Goal: Information Seeking & Learning: Learn about a topic

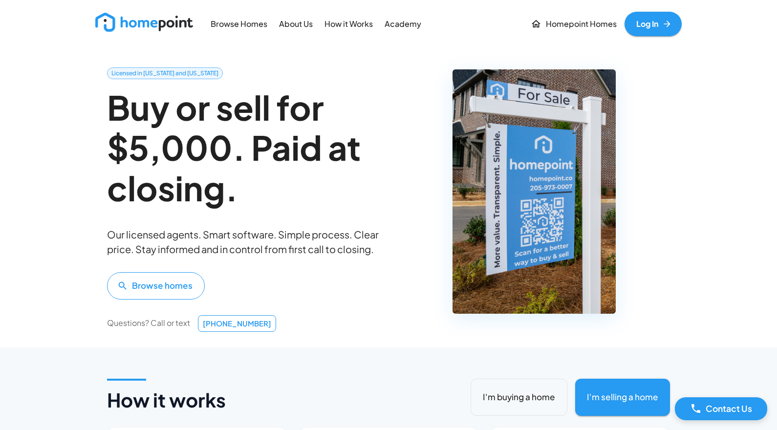
click at [647, 26] on link "Log In" at bounding box center [652, 24] width 57 height 24
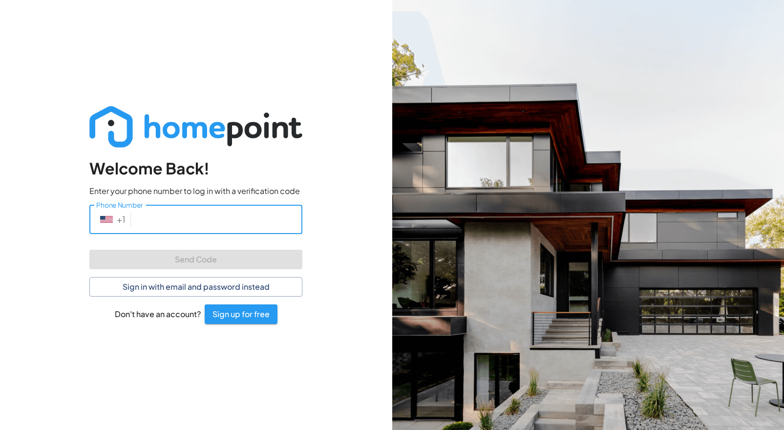
click at [207, 226] on input "Phone Number" at bounding box center [219, 219] width 168 height 29
type input "[PHONE_NUMBER]"
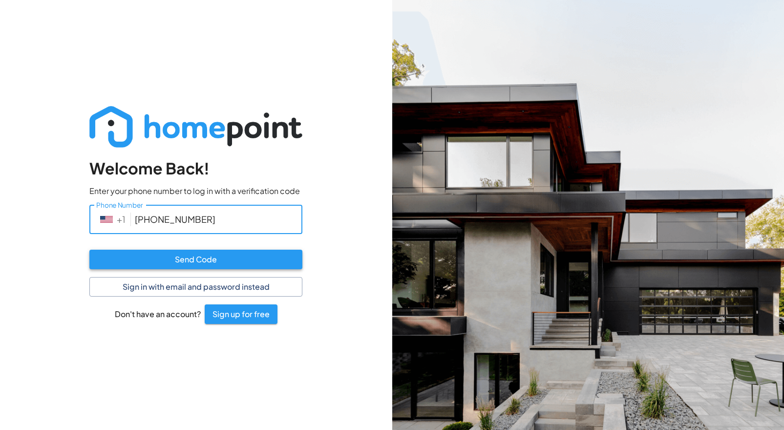
click at [179, 259] on button "Send Code" at bounding box center [195, 260] width 213 height 20
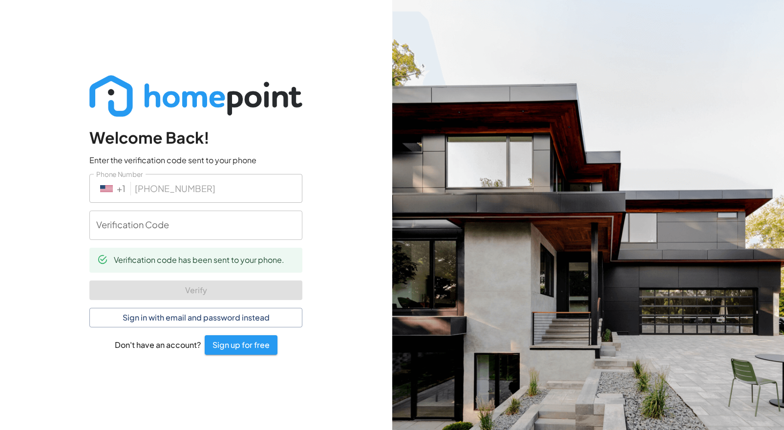
click at [177, 230] on input "Verification Code" at bounding box center [195, 224] width 213 height 29
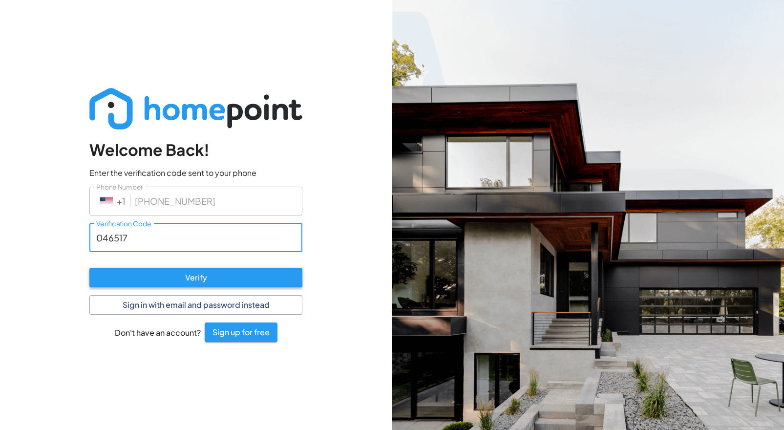
type input "046517"
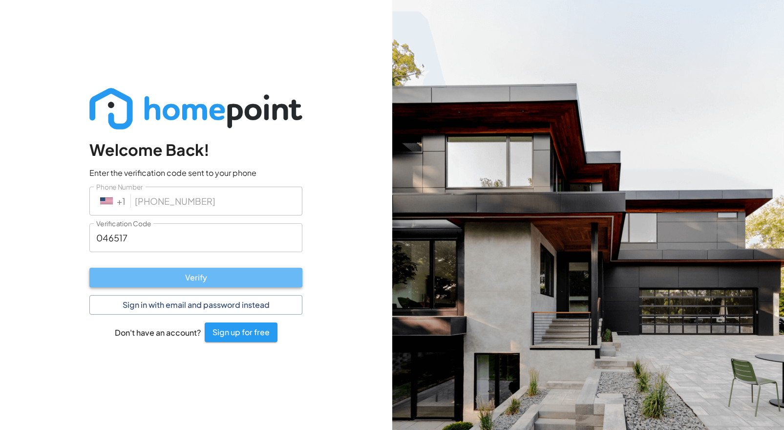
click at [196, 276] on button "Verify" at bounding box center [195, 278] width 213 height 20
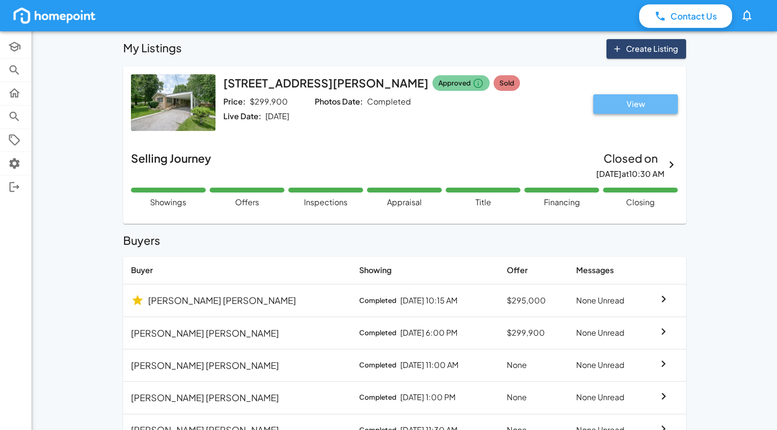
click at [635, 102] on button "View" at bounding box center [635, 104] width 84 height 20
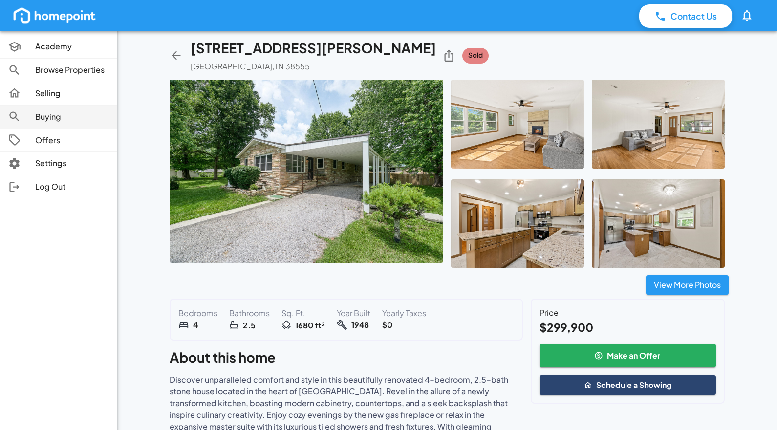
click at [52, 117] on p "Buying" at bounding box center [72, 116] width 74 height 11
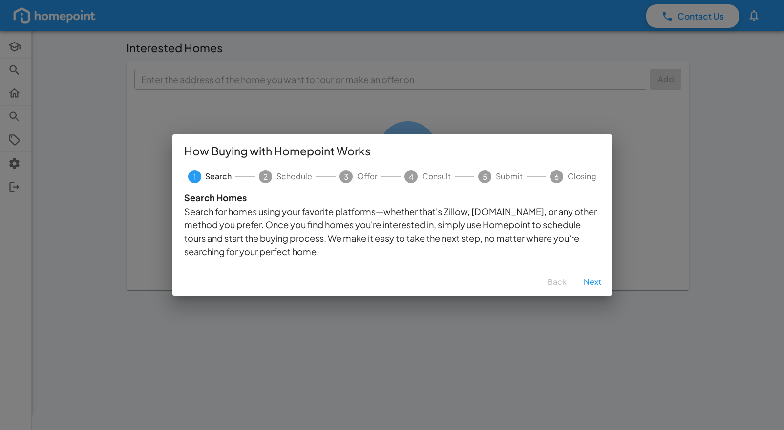
click at [593, 282] on button "Next" at bounding box center [592, 282] width 31 height 20
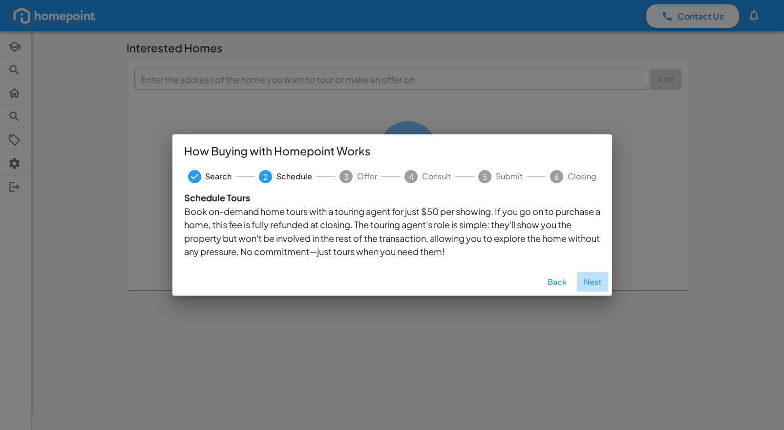
click at [596, 282] on button "Next" at bounding box center [592, 282] width 31 height 20
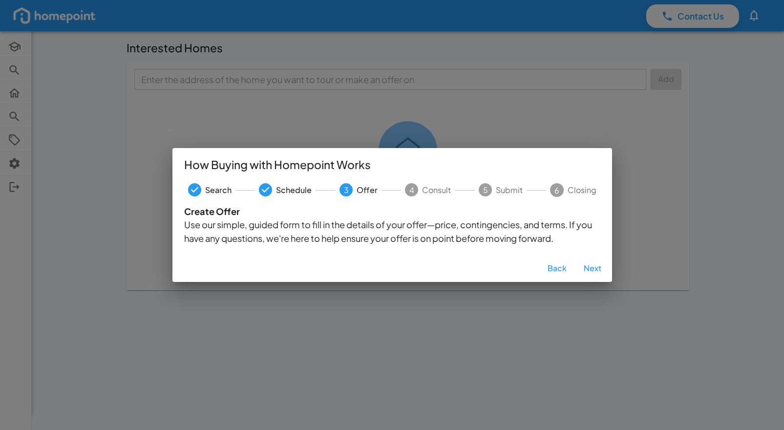
click at [592, 267] on button "Next" at bounding box center [592, 268] width 31 height 20
click at [592, 268] on button "Next" at bounding box center [592, 268] width 31 height 20
click at [593, 275] on button "Next" at bounding box center [592, 268] width 31 height 20
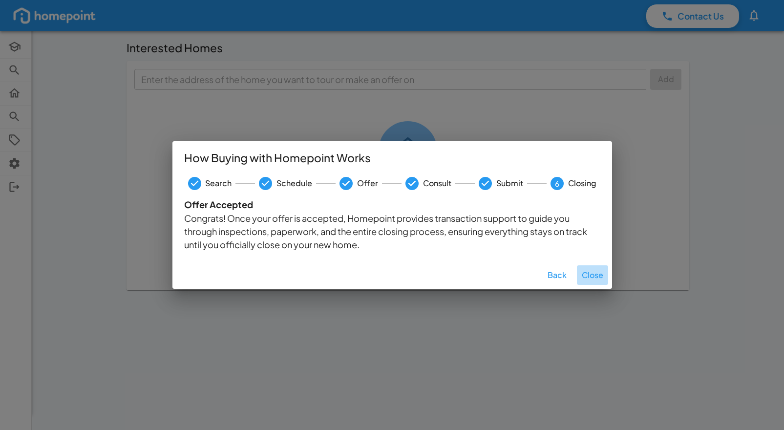
click at [594, 276] on button "Close" at bounding box center [592, 275] width 31 height 20
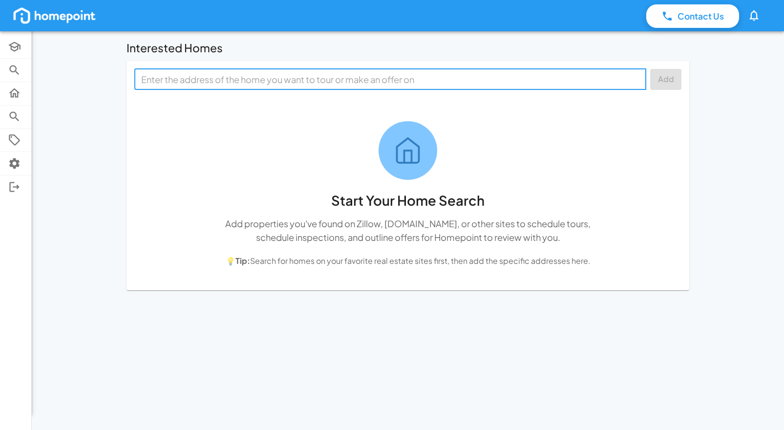
click at [317, 81] on input "text" at bounding box center [389, 79] width 504 height 15
paste input "[STREET_ADDRESS]"
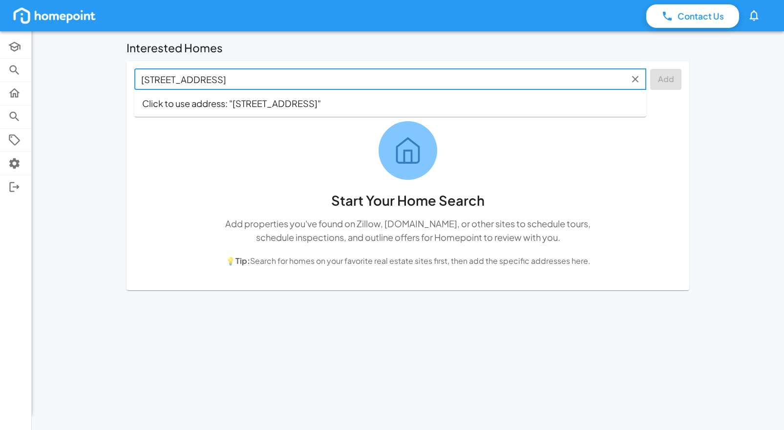
click at [305, 102] on li "Click to use address: "[STREET_ADDRESS]"" at bounding box center [390, 103] width 512 height 19
type input "[STREET_ADDRESS]"
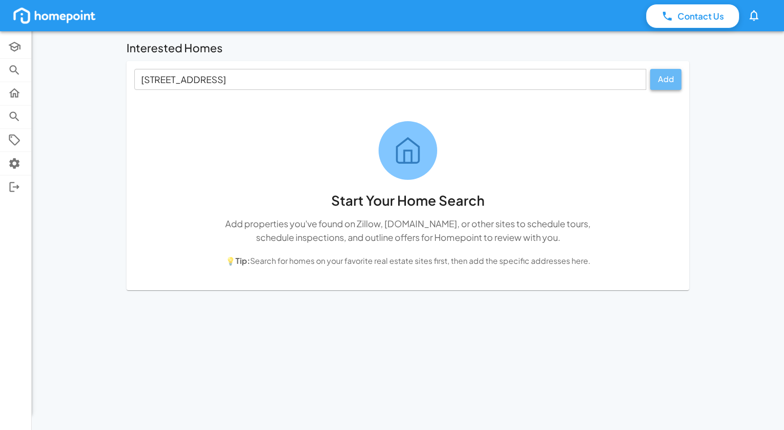
click at [669, 82] on button "Add" at bounding box center [665, 79] width 31 height 21
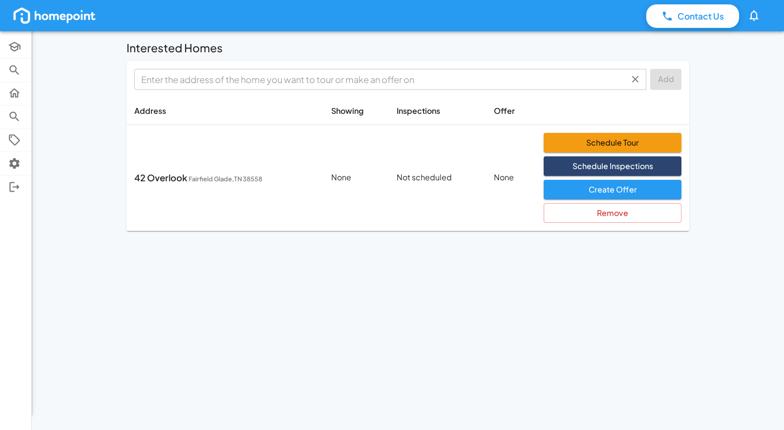
click at [301, 81] on input "text" at bounding box center [382, 79] width 490 height 15
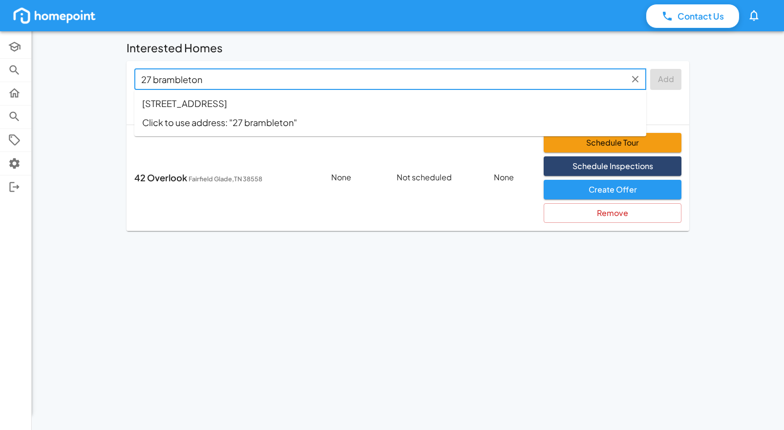
click at [241, 100] on li "[STREET_ADDRESS]" at bounding box center [390, 103] width 512 height 19
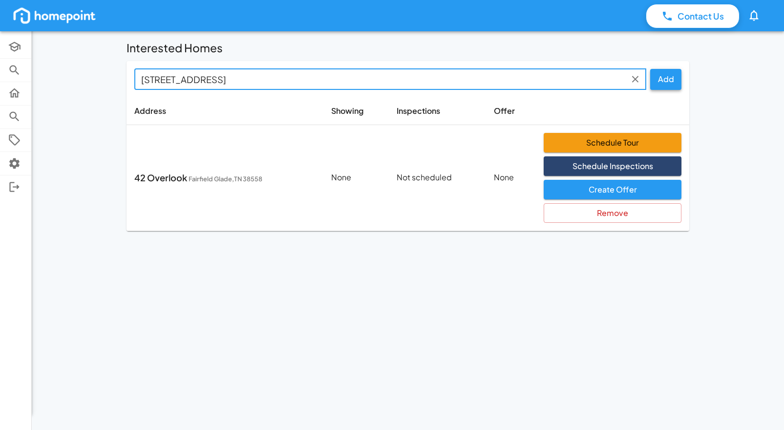
type input "[STREET_ADDRESS]"
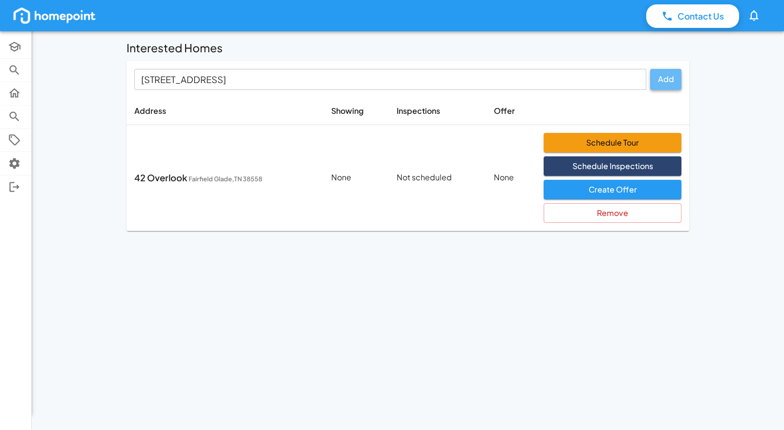
click at [665, 80] on button "Add" at bounding box center [665, 79] width 31 height 21
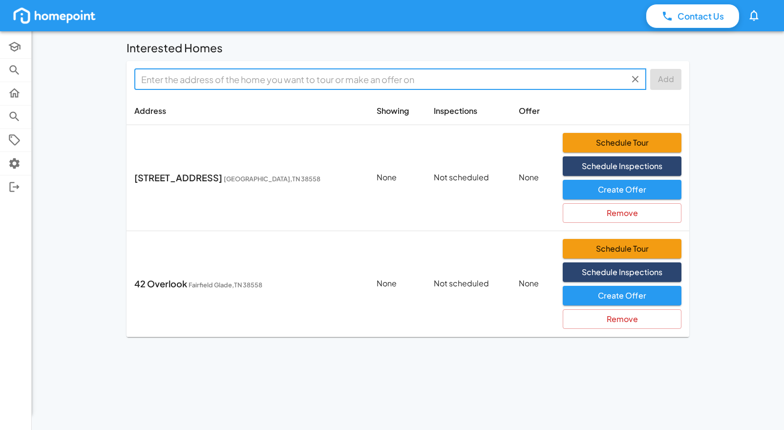
click at [311, 78] on input "text" at bounding box center [382, 79] width 490 height 15
paste input "[STREET_ADDRESS]"
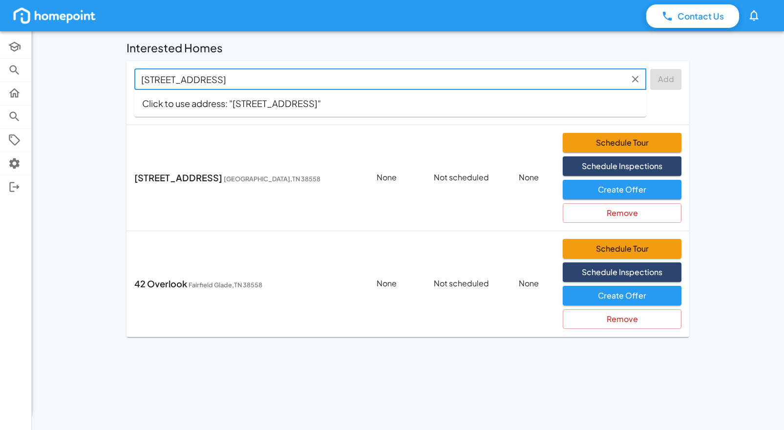
click at [280, 103] on li "Click to use address: "[STREET_ADDRESS]"" at bounding box center [390, 103] width 512 height 19
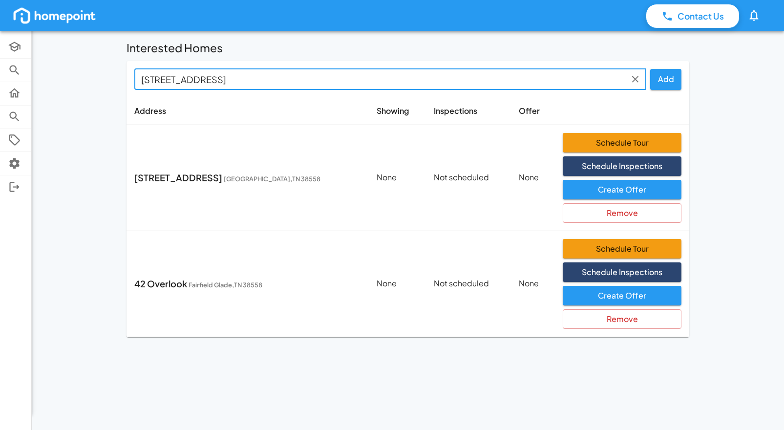
click at [318, 82] on input "[STREET_ADDRESS]" at bounding box center [382, 79] width 490 height 15
click at [305, 102] on li "[STREET_ADDRESS]" at bounding box center [390, 103] width 512 height 19
type input "[STREET_ADDRESS]"
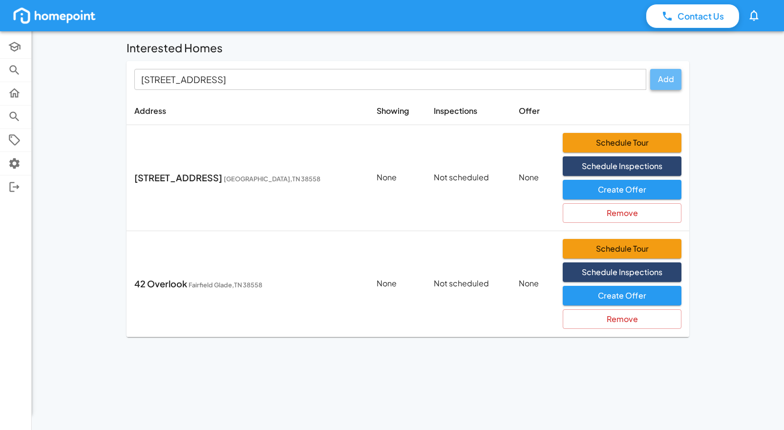
click at [665, 84] on button "Add" at bounding box center [665, 79] width 31 height 21
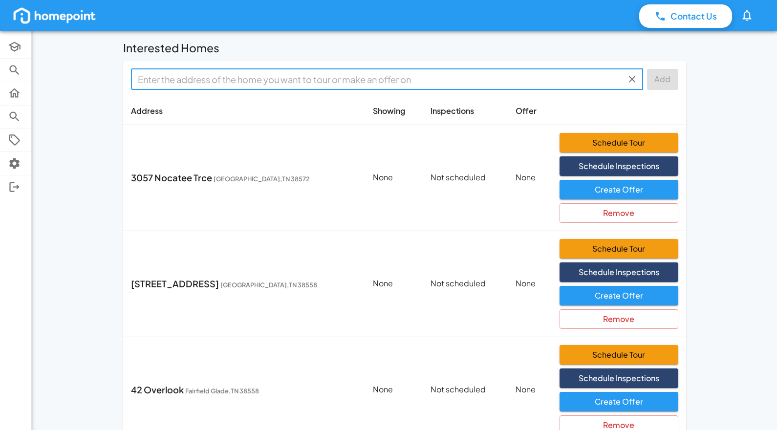
click at [341, 79] on input "text" at bounding box center [379, 79] width 490 height 15
paste input "[STREET_ADDRESS][PERSON_NAME]"
click at [362, 82] on input "[STREET_ADDRESS][PERSON_NAME]" at bounding box center [379, 79] width 490 height 15
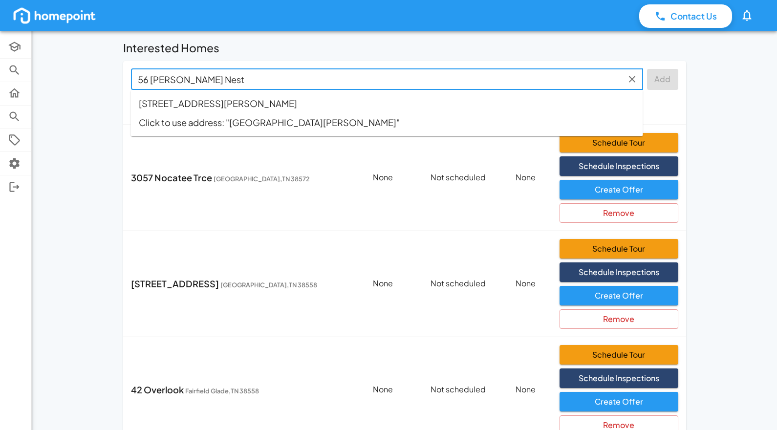
click at [227, 103] on li "[STREET_ADDRESS][PERSON_NAME]" at bounding box center [387, 103] width 512 height 19
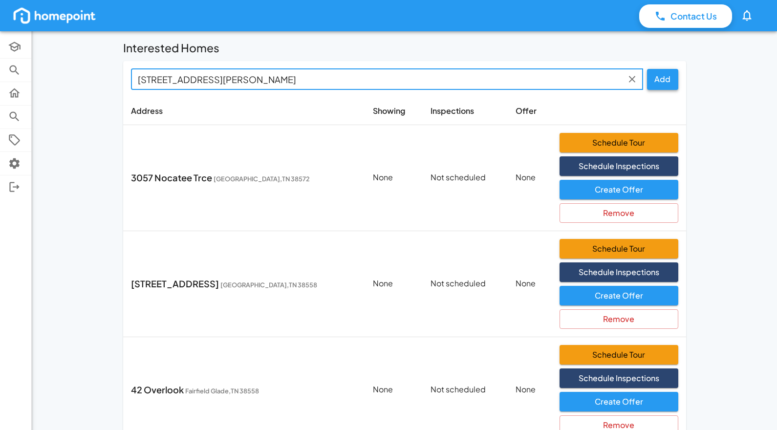
type input "[STREET_ADDRESS][PERSON_NAME]"
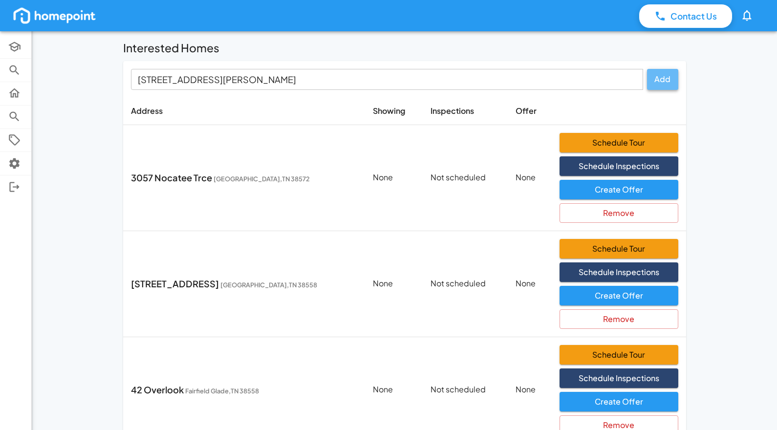
click at [663, 79] on button "Add" at bounding box center [662, 79] width 31 height 21
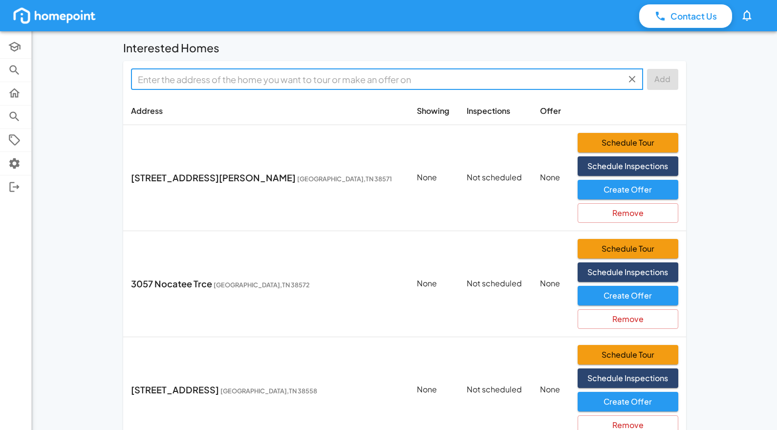
click at [318, 81] on input "text" at bounding box center [379, 79] width 490 height 15
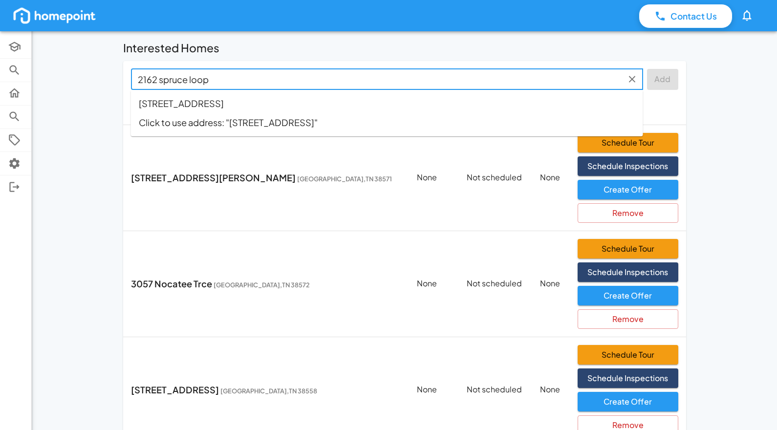
click at [237, 103] on li "[STREET_ADDRESS]" at bounding box center [387, 103] width 512 height 19
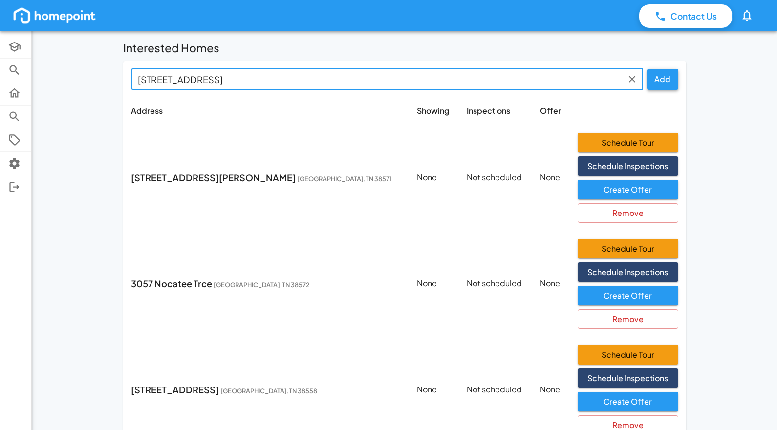
type input "[STREET_ADDRESS]"
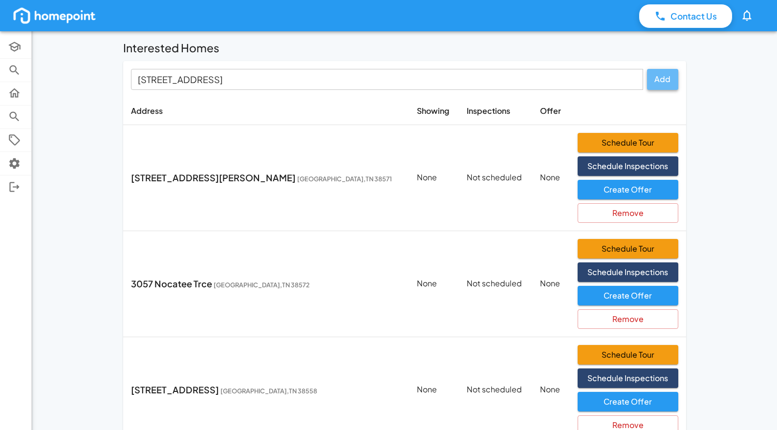
click at [663, 76] on button "Add" at bounding box center [662, 79] width 31 height 21
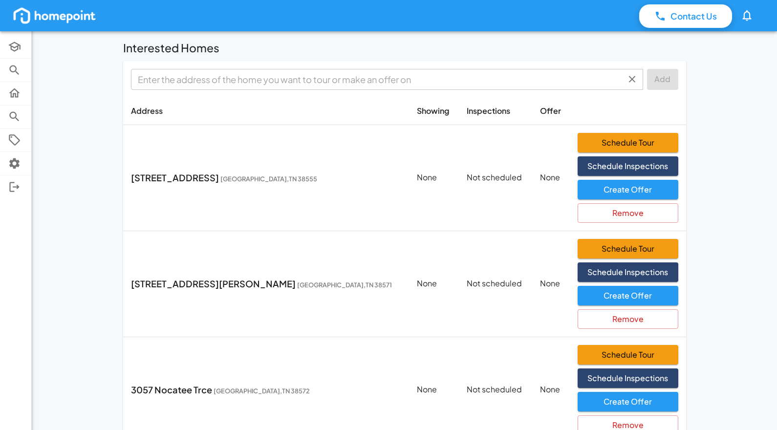
click at [444, 83] on input "text" at bounding box center [379, 79] width 490 height 15
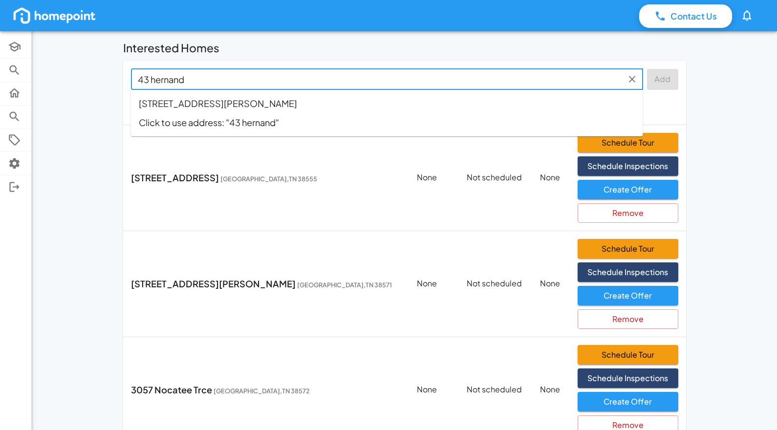
click at [313, 102] on li "[STREET_ADDRESS][PERSON_NAME]" at bounding box center [387, 103] width 512 height 19
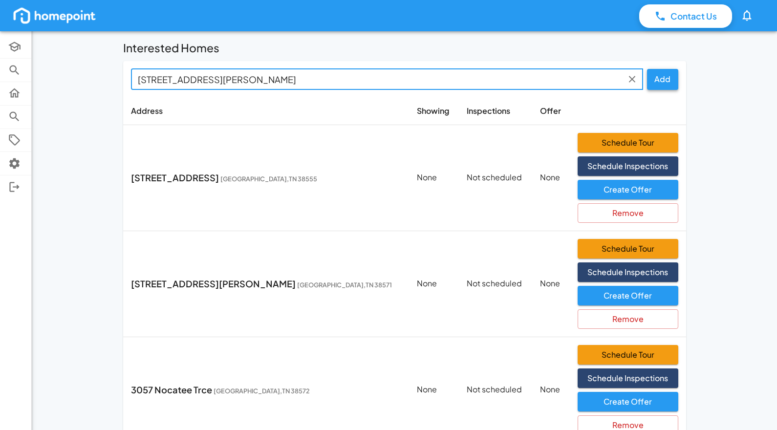
type input "[STREET_ADDRESS][PERSON_NAME]"
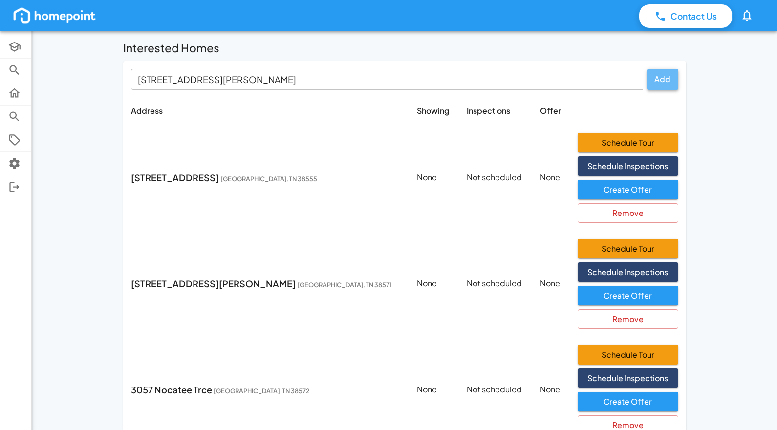
click at [661, 79] on button "Add" at bounding box center [662, 79] width 31 height 21
